Goal: Obtain resource: Download file/media

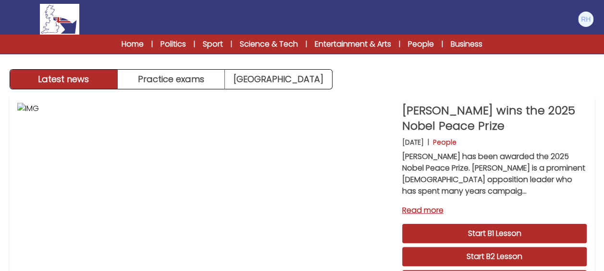
scroll to position [48, 0]
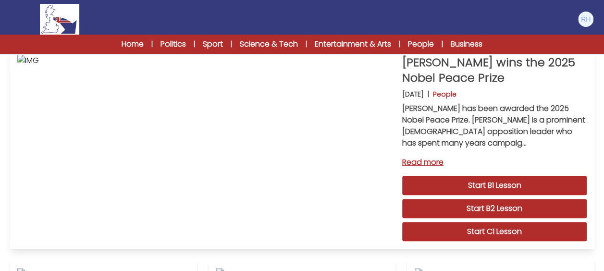
click at [498, 185] on link "Start B1 Lesson" at bounding box center [494, 185] width 184 height 19
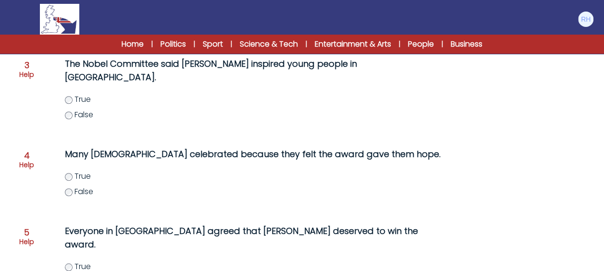
scroll to position [380, 0]
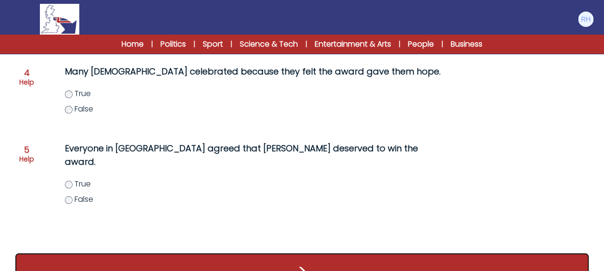
click at [306, 253] on button ">" at bounding box center [301, 271] width 573 height 36
click at [317, 253] on button ">" at bounding box center [301, 271] width 573 height 36
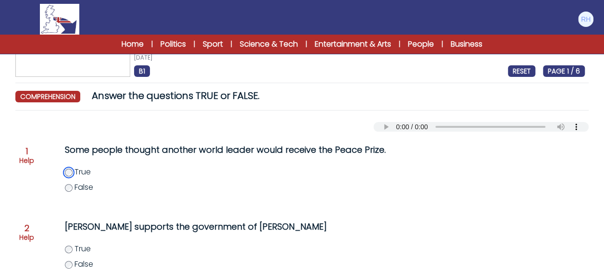
scroll to position [0, 0]
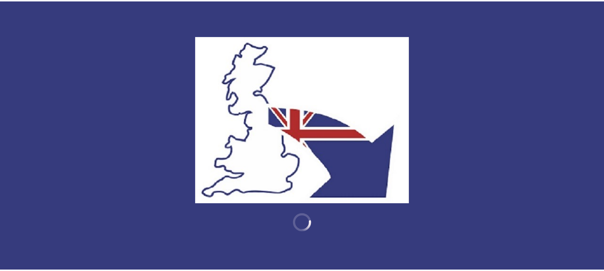
scroll to position [48, 0]
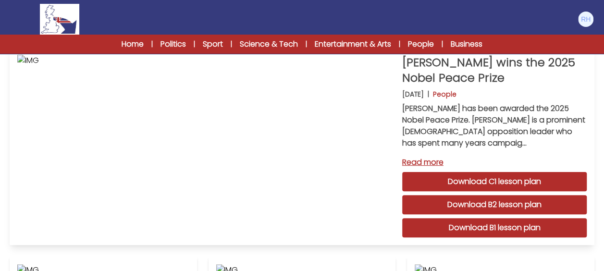
click at [491, 228] on link "Download B1 lesson plan" at bounding box center [494, 227] width 184 height 19
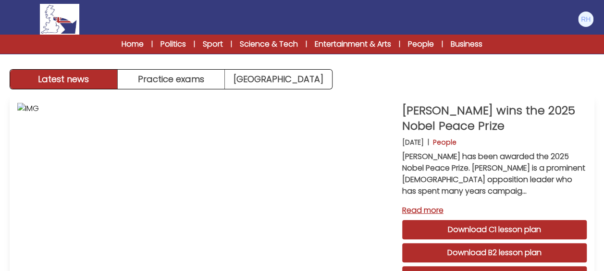
scroll to position [48, 0]
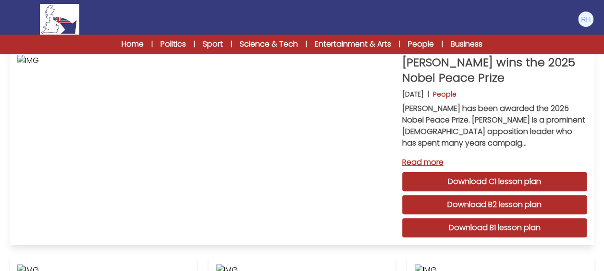
click at [425, 163] on link "Read more" at bounding box center [494, 163] width 184 height 12
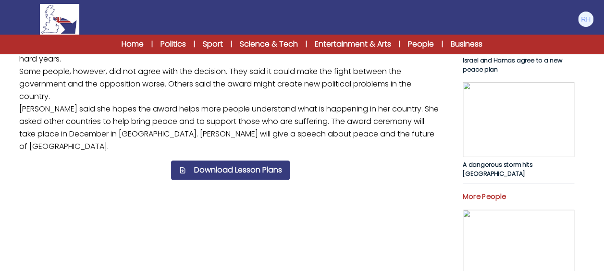
scroll to position [336, 0]
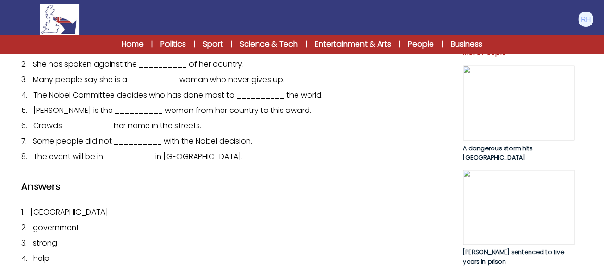
scroll to position [384, 0]
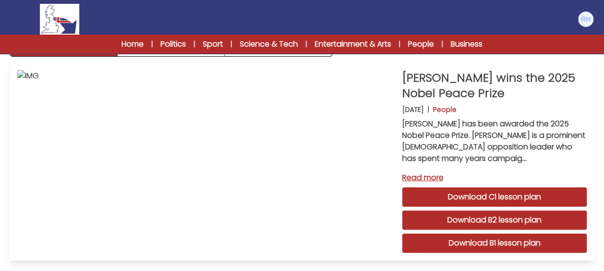
scroll to position [48, 0]
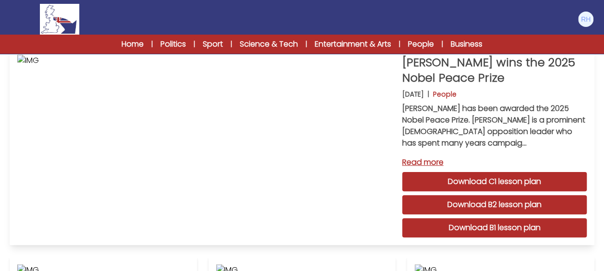
click at [424, 161] on link "Read more" at bounding box center [494, 163] width 184 height 12
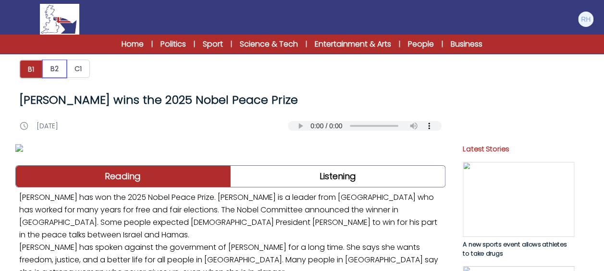
click at [52, 67] on button "B2" at bounding box center [54, 69] width 25 height 18
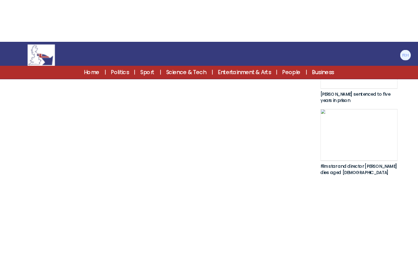
scroll to position [625, 0]
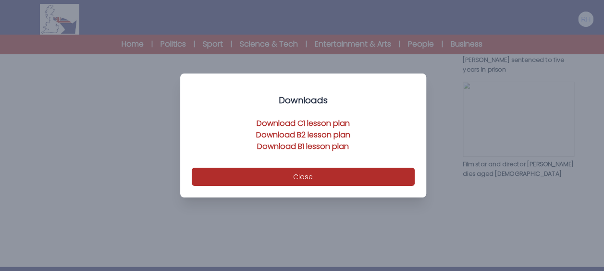
click at [302, 132] on link "Download B2 lesson plan" at bounding box center [303, 134] width 94 height 11
